Goal: Task Accomplishment & Management: Use online tool/utility

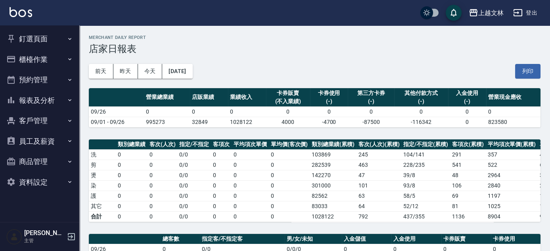
click at [23, 60] on button "櫃檯作業" at bounding box center [39, 59] width 73 height 21
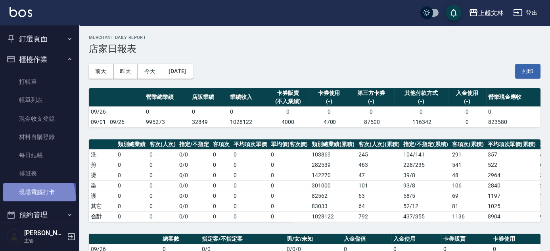
click at [34, 197] on link "現場電腦打卡" at bounding box center [39, 192] width 73 height 18
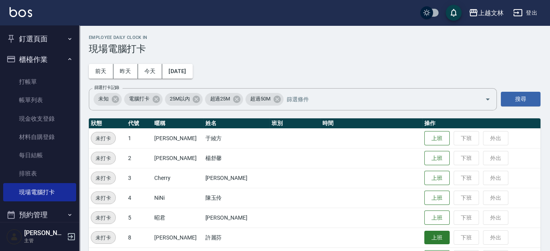
click at [433, 242] on button "上班" at bounding box center [437, 238] width 25 height 14
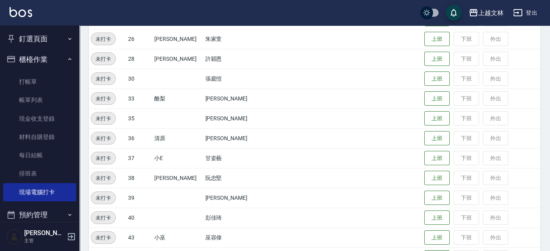
scroll to position [340, 0]
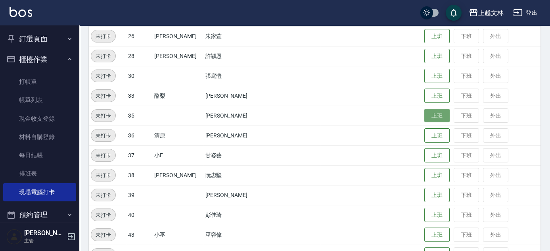
click at [428, 117] on button "上班" at bounding box center [437, 116] width 25 height 14
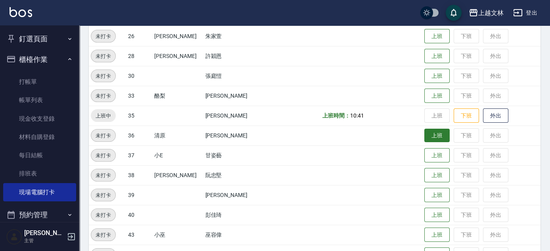
click at [428, 138] on button "上班" at bounding box center [437, 136] width 25 height 14
click at [467, 137] on td "上班 下班 外出" at bounding box center [482, 135] width 118 height 20
click at [426, 131] on button "上班" at bounding box center [437, 136] width 25 height 14
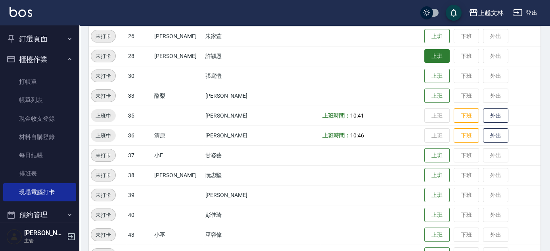
click at [428, 55] on button "上班" at bounding box center [437, 56] width 25 height 14
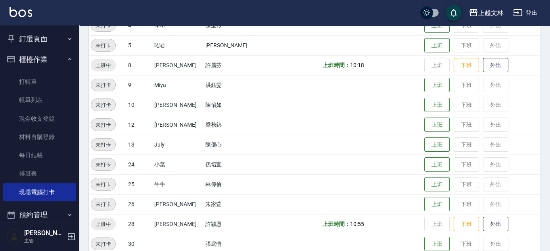
scroll to position [164, 0]
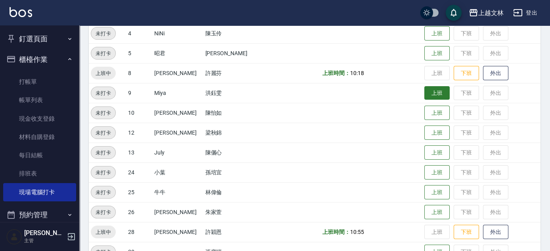
click at [425, 92] on button "上班" at bounding box center [437, 93] width 25 height 14
click at [425, 86] on button "上班" at bounding box center [437, 93] width 25 height 14
click at [430, 88] on button "上班" at bounding box center [437, 93] width 25 height 14
click at [431, 90] on button "上班" at bounding box center [437, 93] width 25 height 14
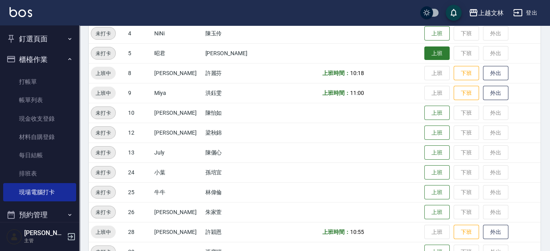
click at [428, 50] on button "上班" at bounding box center [437, 53] width 25 height 14
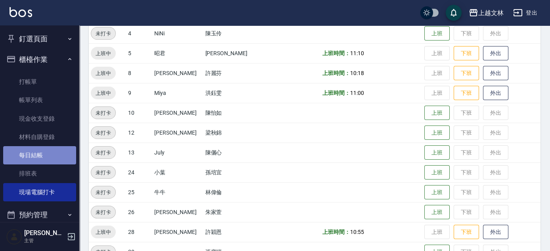
click at [47, 159] on link "每日結帳" at bounding box center [39, 155] width 73 height 18
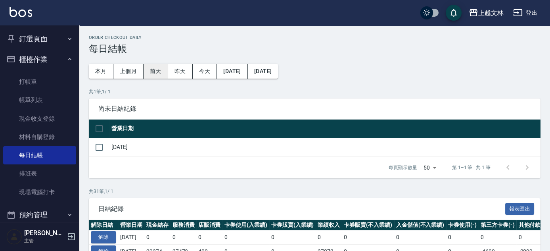
click at [152, 71] on button "前天" at bounding box center [156, 71] width 25 height 15
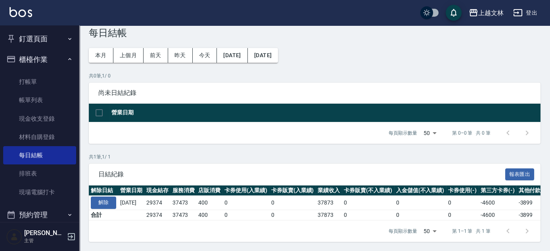
scroll to position [21, 0]
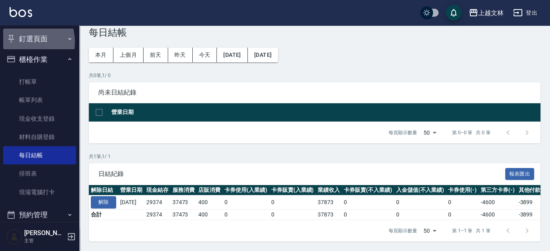
click at [25, 42] on button "釘選頁面" at bounding box center [39, 39] width 73 height 21
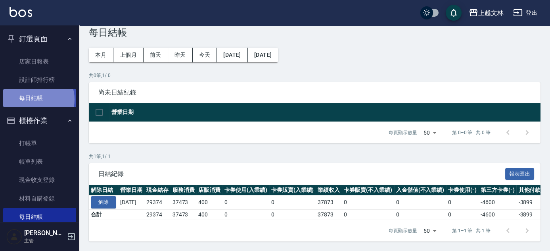
click at [36, 99] on link "每日結帳" at bounding box center [39, 98] width 73 height 18
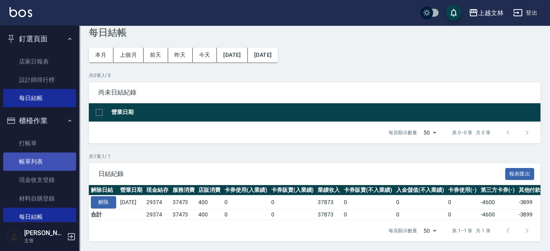
click at [26, 163] on link "帳單列表" at bounding box center [39, 161] width 73 height 18
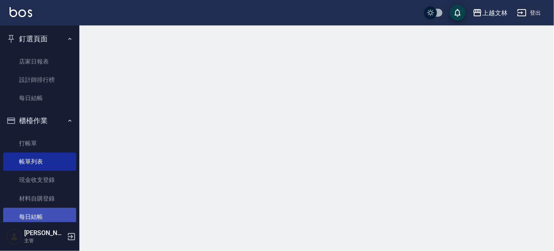
click at [32, 217] on link "每日結帳" at bounding box center [39, 217] width 73 height 18
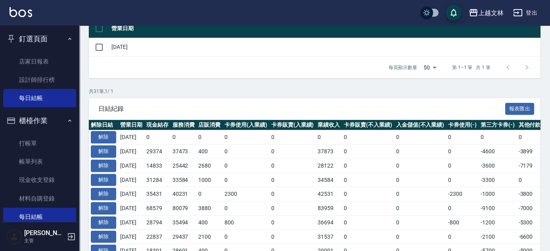
scroll to position [101, 0]
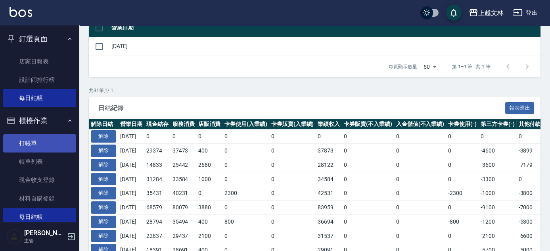
click at [31, 142] on link "打帳單" at bounding box center [39, 143] width 73 height 18
